Goal: Task Accomplishment & Management: Complete application form

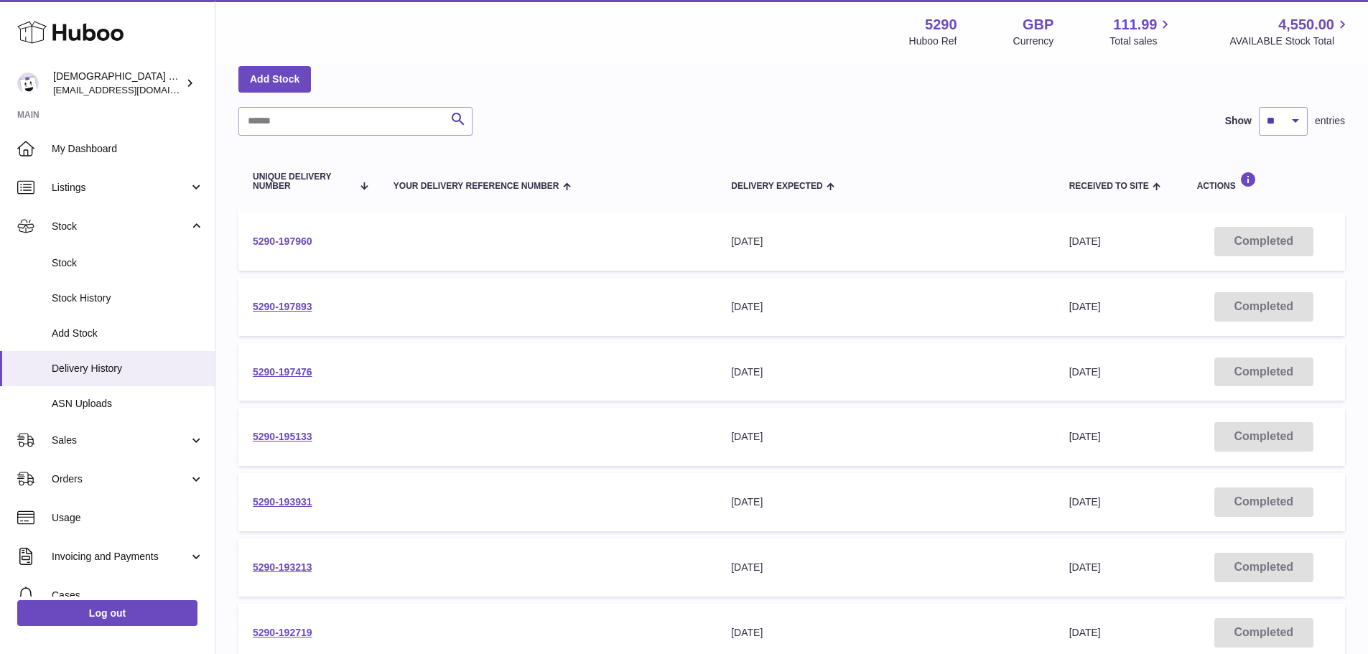
click at [292, 241] on link "5290-197960" at bounding box center [283, 241] width 60 height 11
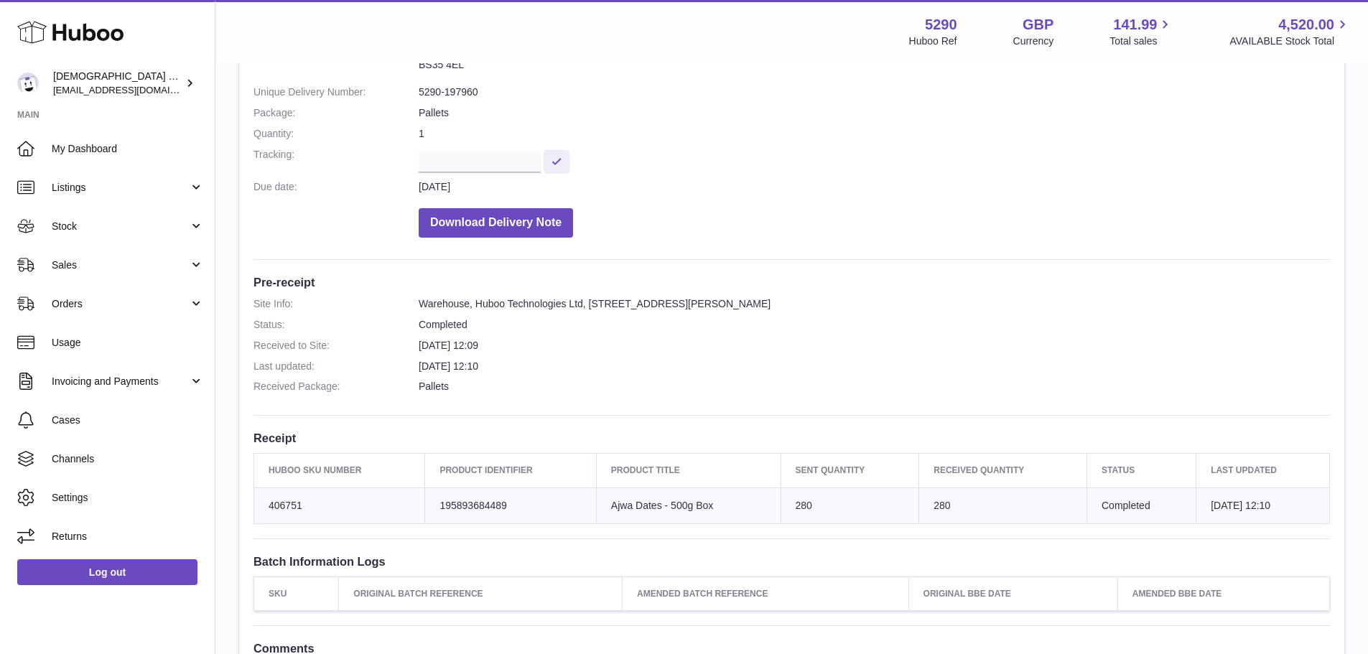
scroll to position [144, 0]
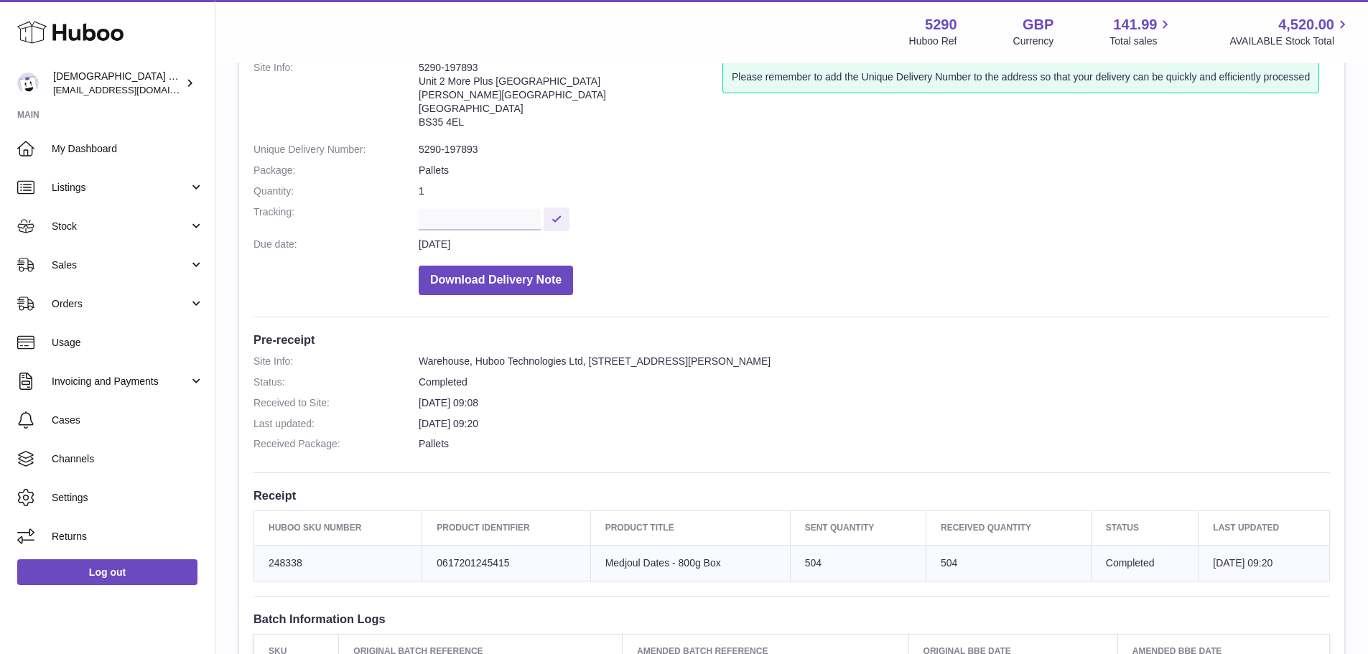
scroll to position [93, 0]
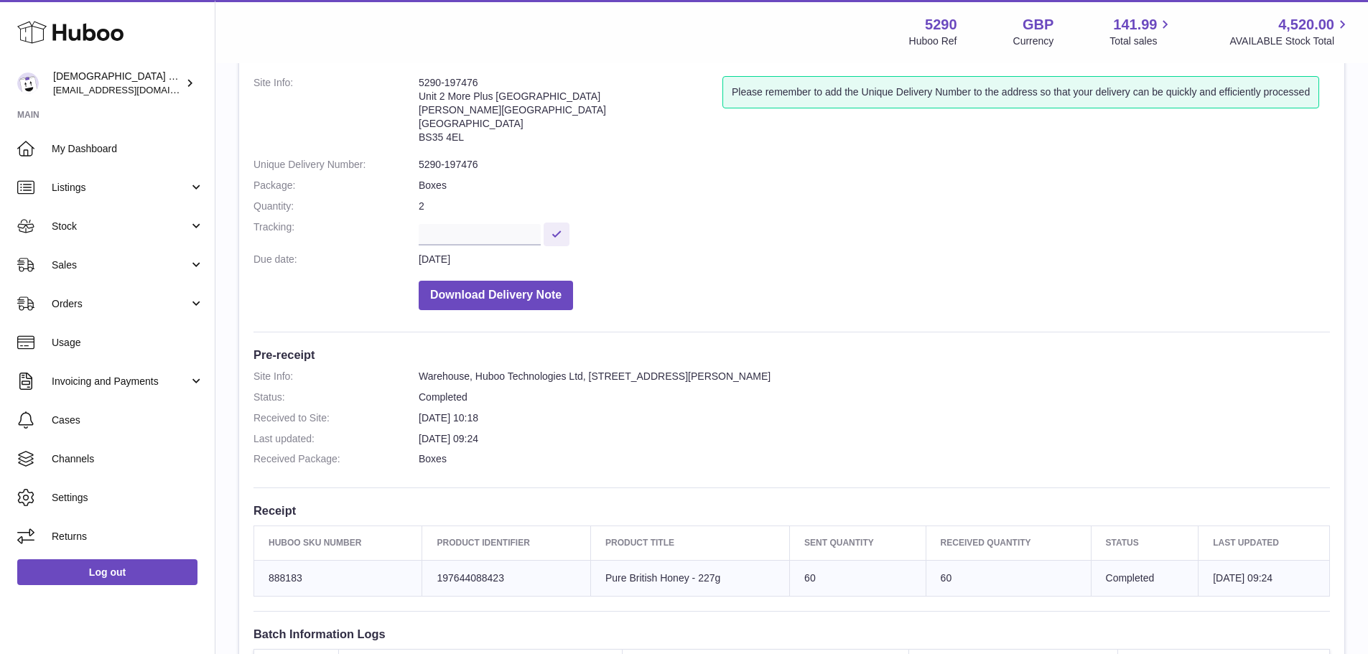
scroll to position [215, 0]
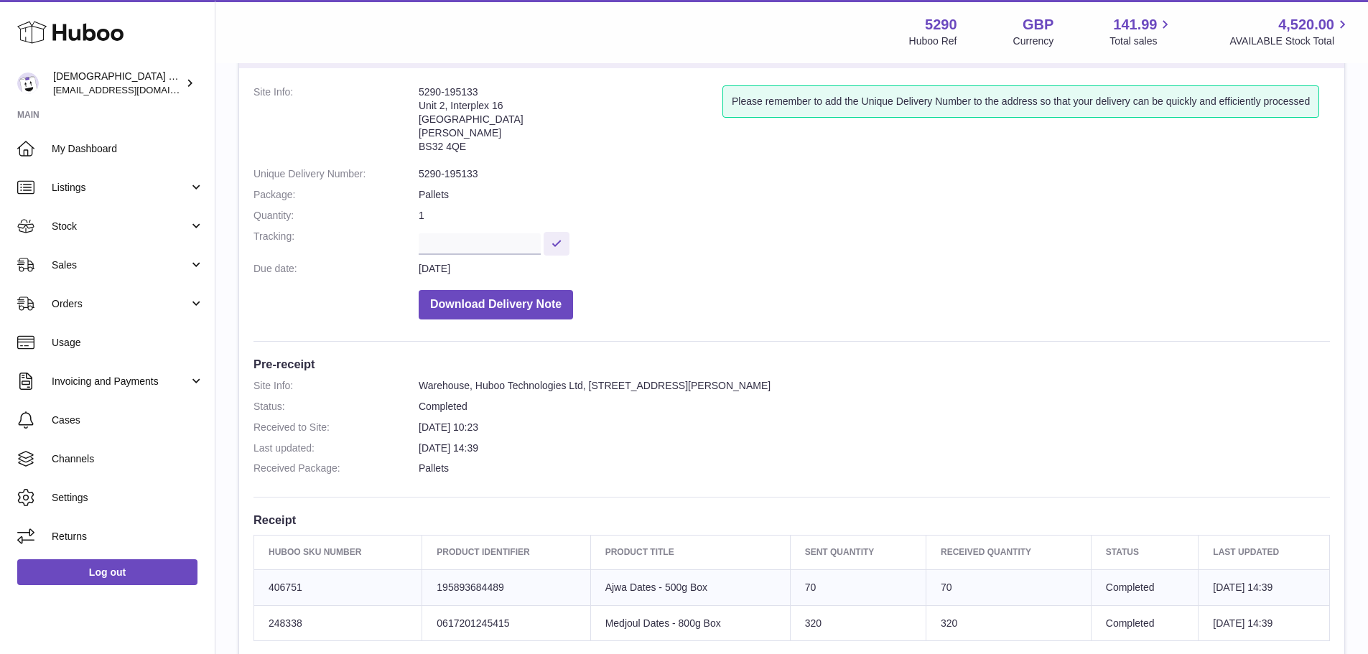
scroll to position [57, 0]
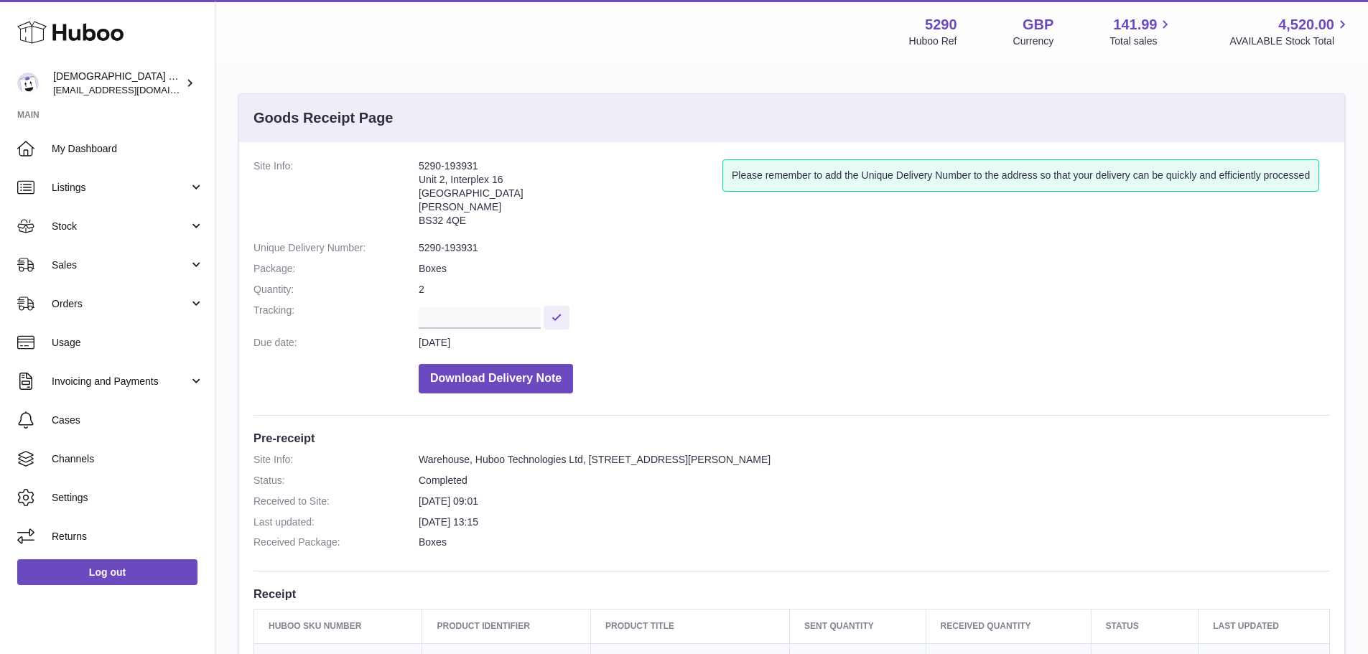
scroll to position [287, 0]
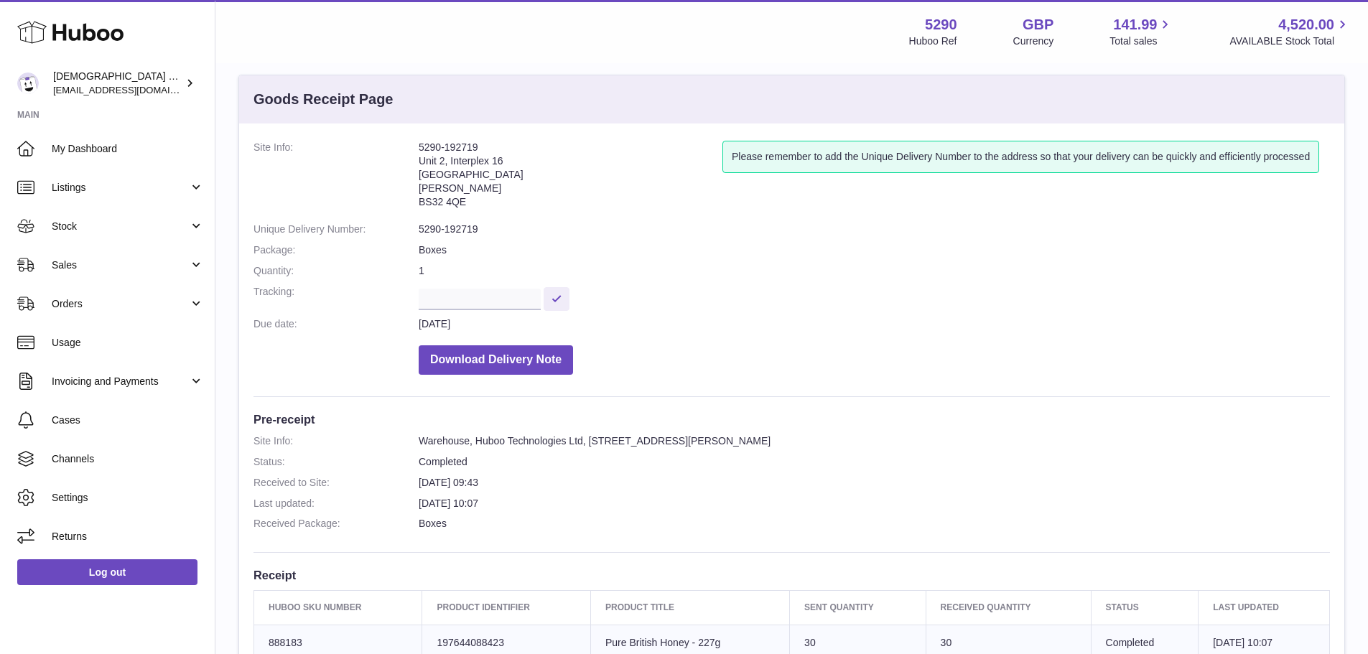
scroll to position [72, 0]
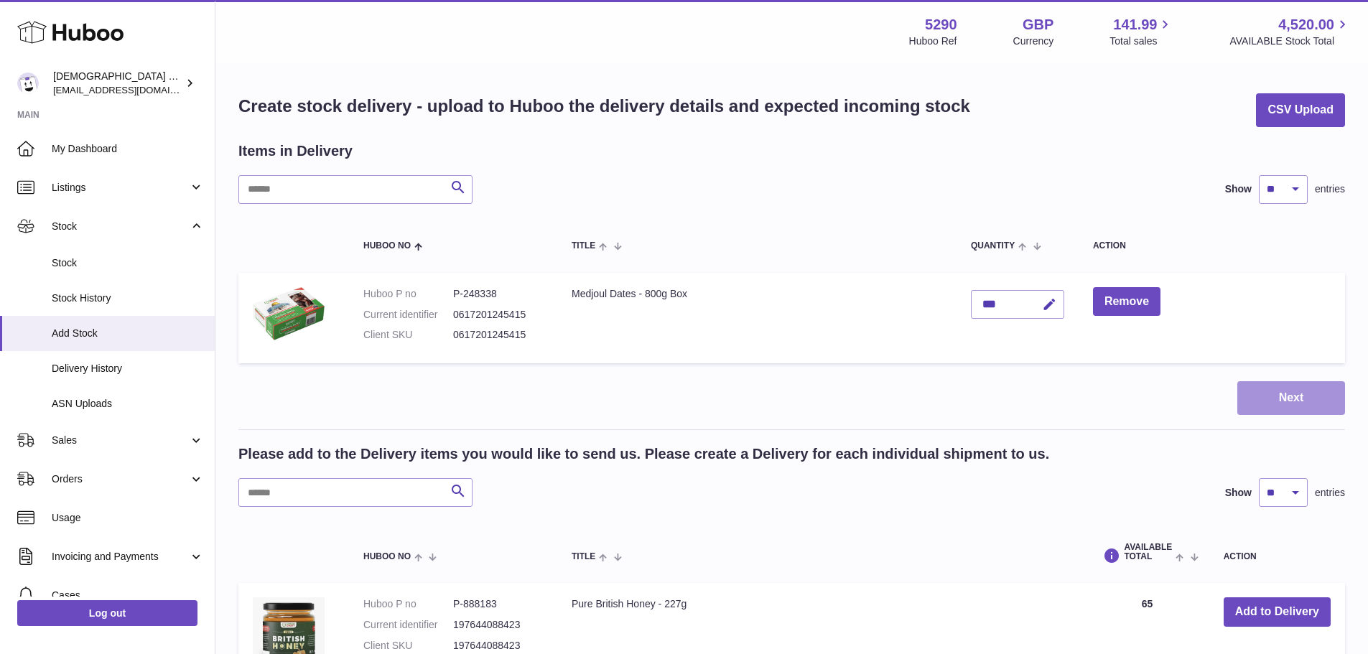
click at [1252, 410] on button "Next" at bounding box center [1291, 398] width 108 height 34
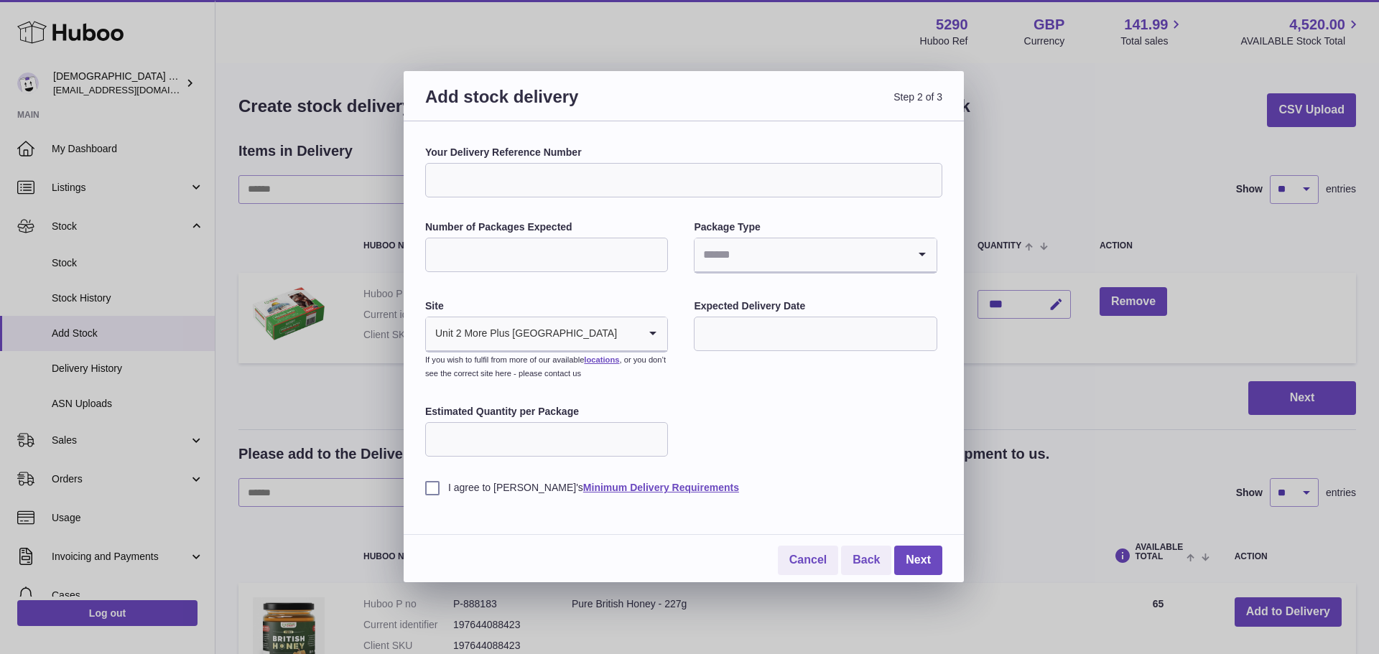
click at [523, 258] on input "Number of Packages Expected" at bounding box center [546, 255] width 243 height 34
type input "*"
click at [745, 243] on input "Search for option" at bounding box center [800, 254] width 213 height 33
click at [734, 331] on li "Pallets" at bounding box center [815, 322] width 240 height 29
click at [641, 340] on icon "Search for option" at bounding box center [652, 333] width 29 height 33
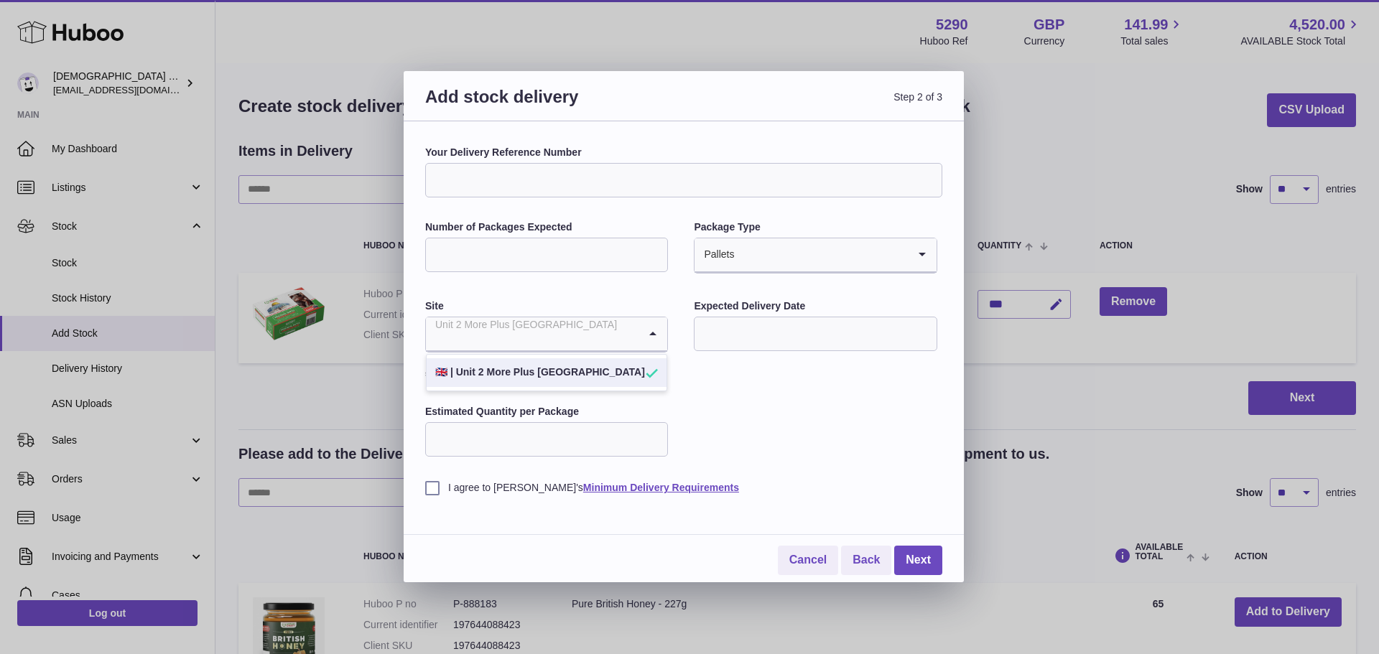
click at [608, 373] on li "🇬🇧 | Unit 2 More Plus Central Park" at bounding box center [547, 372] width 240 height 29
click at [740, 333] on input "text" at bounding box center [815, 334] width 243 height 34
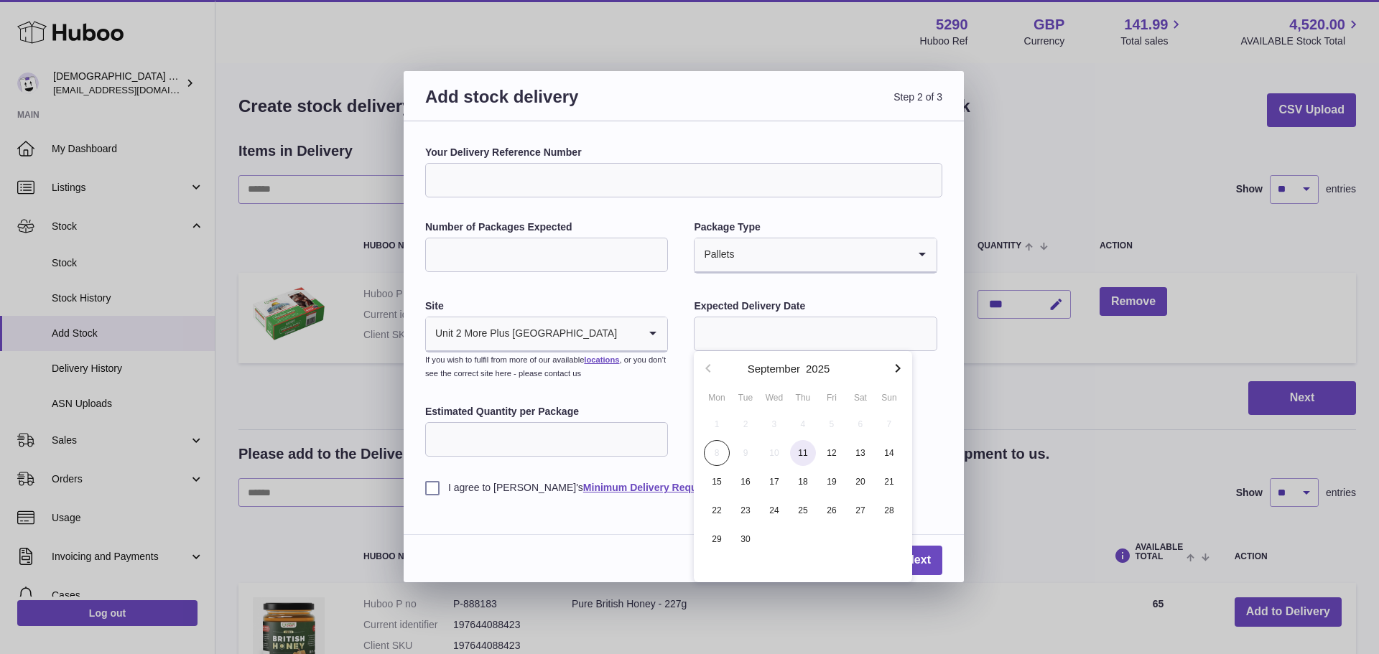
click at [804, 453] on span "11" at bounding box center [803, 453] width 26 height 26
type input "**********"
click at [609, 442] on input "Estimated Quantity per Package" at bounding box center [546, 439] width 243 height 34
type input "***"
click at [432, 484] on label "I agree to Huboo's Minimum Delivery Requirements" at bounding box center [683, 488] width 517 height 14
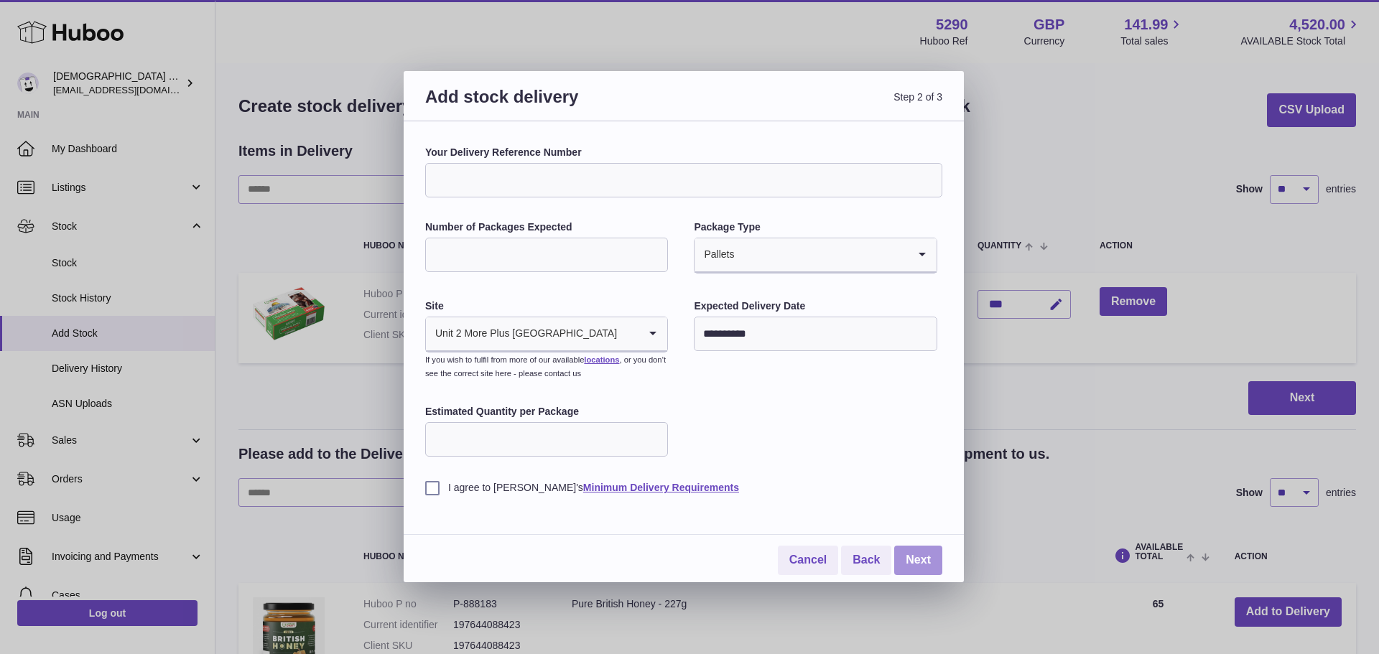
click at [927, 563] on link "Next" at bounding box center [918, 560] width 48 height 29
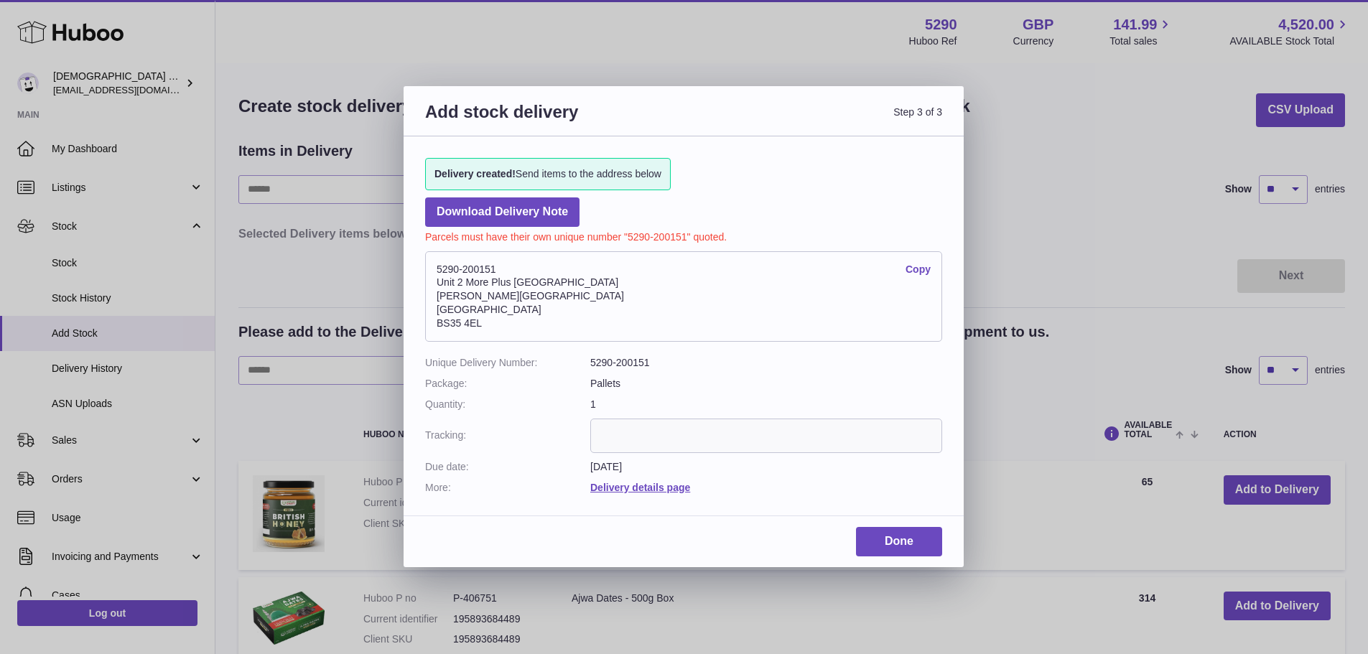
drag, startPoint x: 496, startPoint y: 326, endPoint x: 439, endPoint y: 326, distance: 56.7
click at [439, 326] on address "5290-200151 Copy Unit 2 More Plus Central Park Hudson Ave Severn Beach BS35 4EL" at bounding box center [683, 296] width 517 height 90
copy address "BS35 4EL"
drag, startPoint x: 501, startPoint y: 270, endPoint x: 439, endPoint y: 268, distance: 62.5
click at [439, 268] on address "5290-200151 Copy Unit 2 More Plus Central Park Hudson Ave Severn Beach BS35 4EL" at bounding box center [683, 296] width 517 height 90
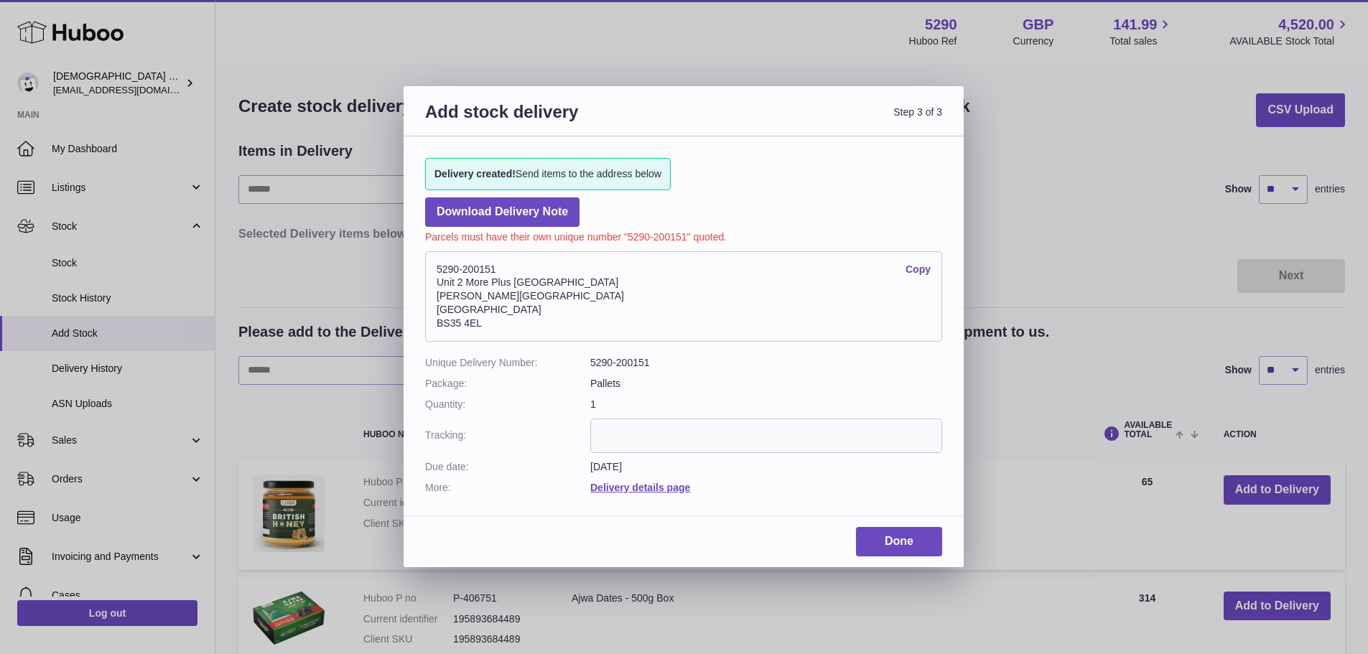
copy address "5290-200151"
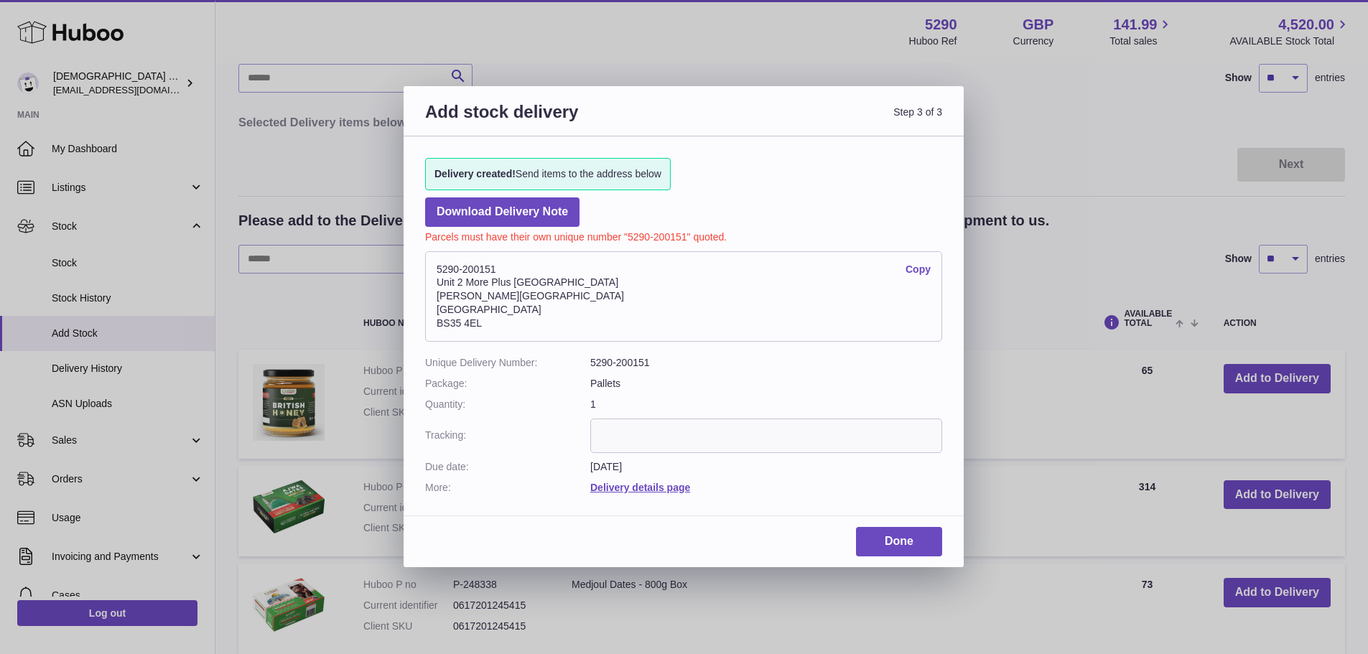
scroll to position [144, 0]
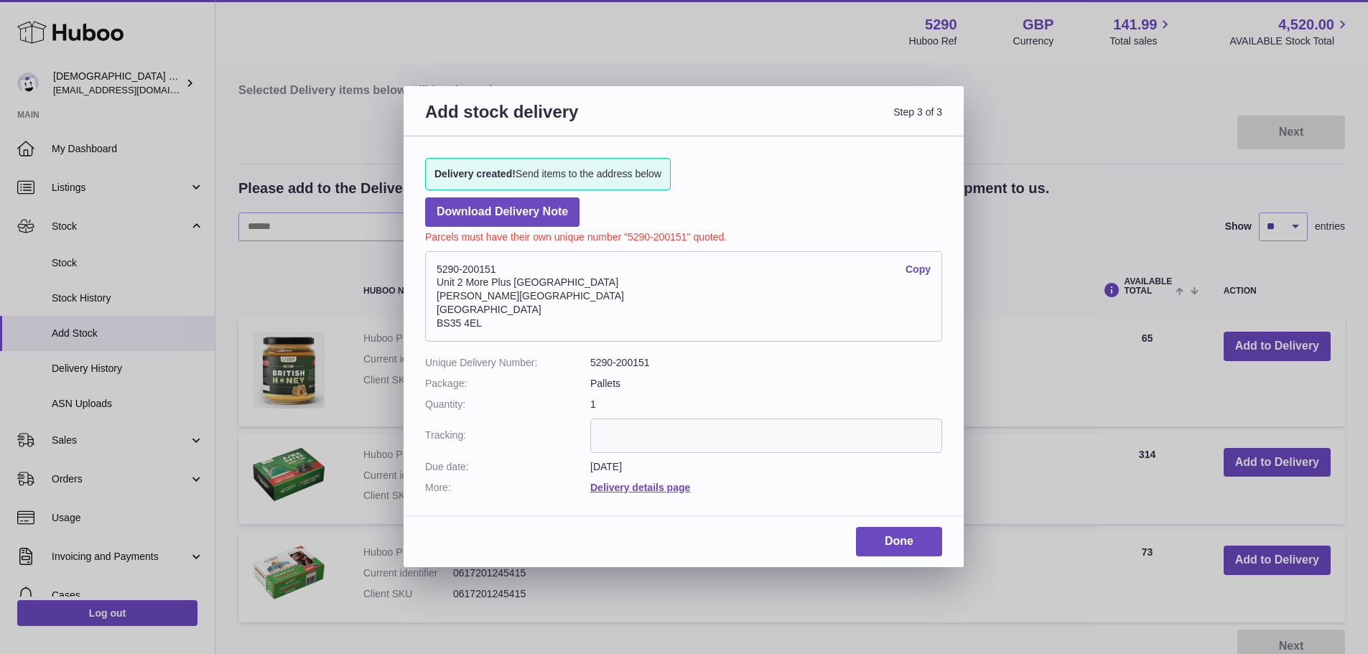
drag, startPoint x: 477, startPoint y: 324, endPoint x: 428, endPoint y: 327, distance: 49.0
click at [428, 327] on address "5290-200151 Copy Unit 2 More Plus Central Park Hudson Ave Severn Beach BS35 4EL" at bounding box center [683, 296] width 517 height 90
copy address "BS35 4EL"
click at [663, 487] on link "Delivery details page" at bounding box center [640, 487] width 100 height 11
click at [632, 302] on address "5290-200151 Copy Unit 2 More Plus Central Park Hudson Ave Severn Beach BS35 4EL" at bounding box center [683, 296] width 517 height 90
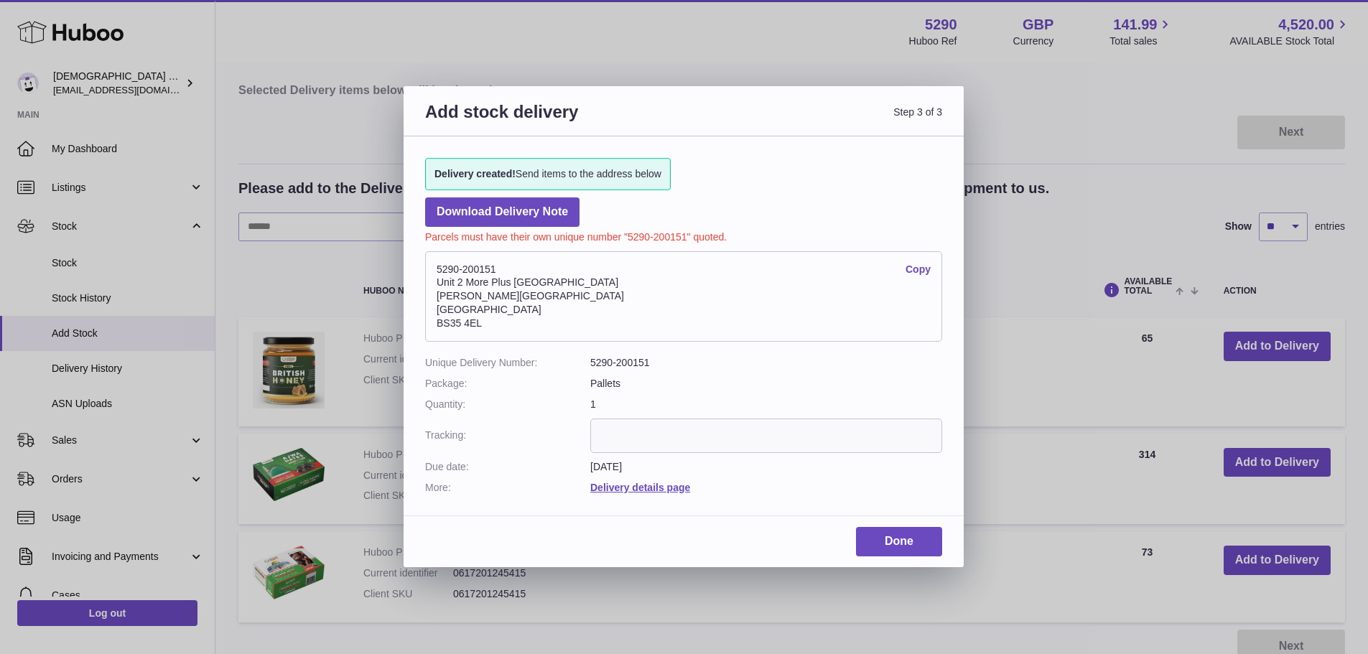
click at [920, 271] on link "Copy" at bounding box center [917, 270] width 25 height 14
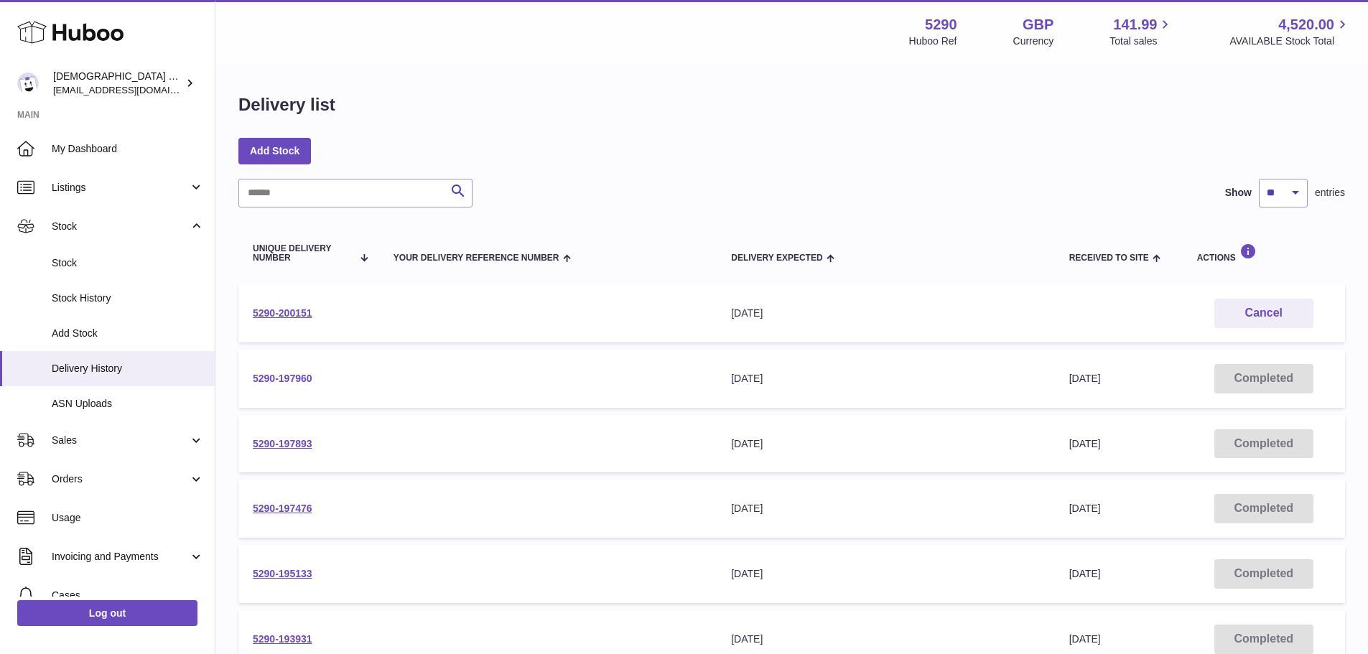
click at [276, 381] on link "5290-197960" at bounding box center [283, 378] width 60 height 11
click at [304, 312] on link "5290-200151" at bounding box center [283, 312] width 60 height 11
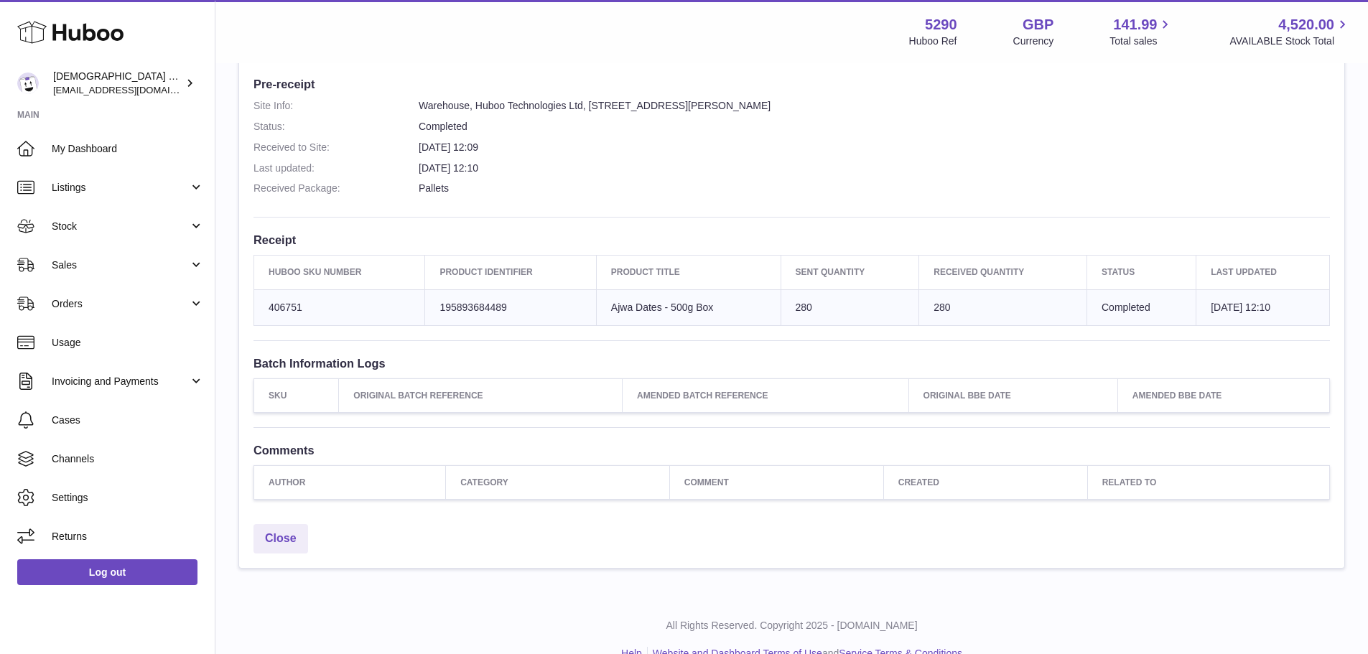
scroll to position [359, 0]
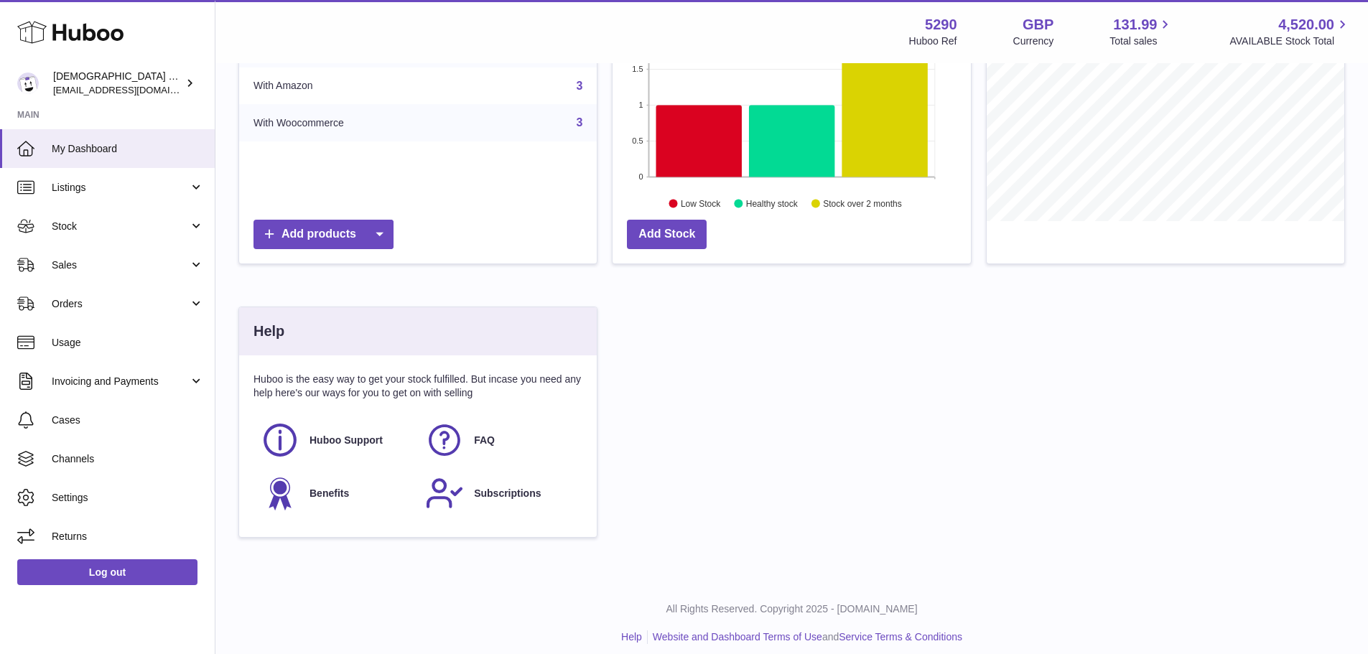
scroll to position [275, 0]
